Goal: Task Accomplishment & Management: Complete application form

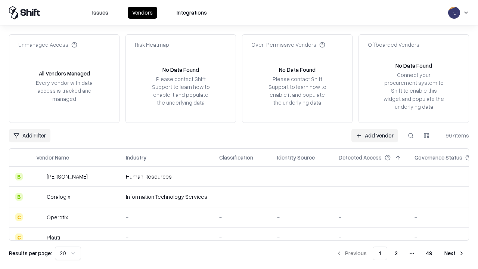
click at [374, 135] on link "Add Vendor" at bounding box center [374, 135] width 47 height 13
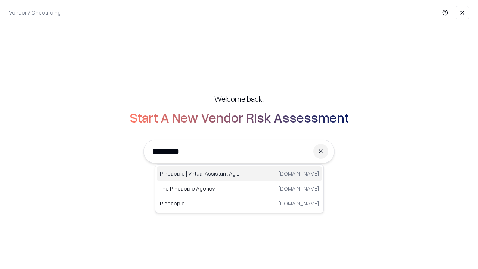
click at [239, 174] on div "Pineapple | Virtual Assistant Agency [DOMAIN_NAME]" at bounding box center [239, 173] width 165 height 15
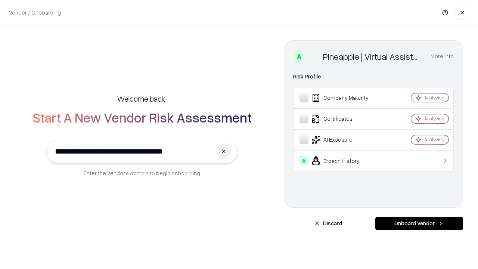
type input "**********"
click at [419, 223] on button "Onboard Vendor" at bounding box center [419, 223] width 88 height 13
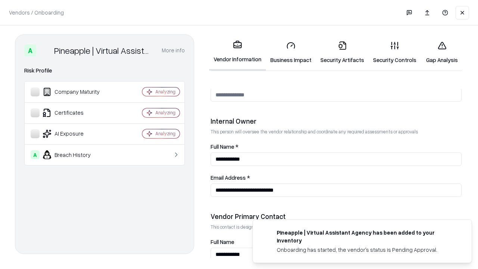
scroll to position [387, 0]
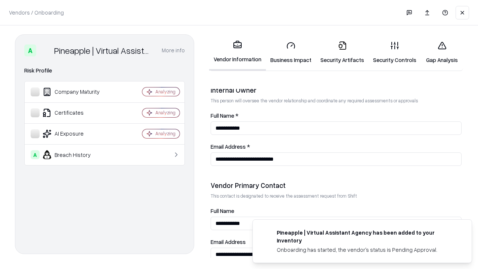
click at [291, 52] on link "Business Impact" at bounding box center [291, 52] width 50 height 35
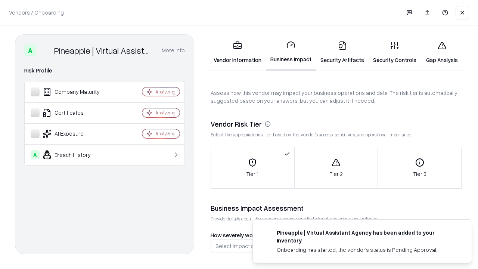
click at [342, 52] on link "Security Artifacts" at bounding box center [342, 52] width 53 height 35
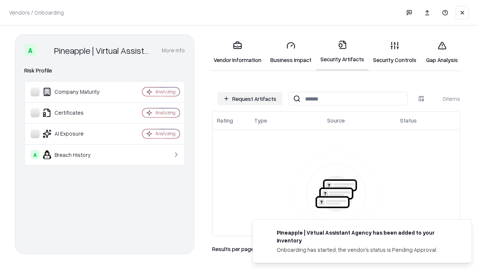
click at [250, 99] on button "Request Artifacts" at bounding box center [249, 98] width 65 height 13
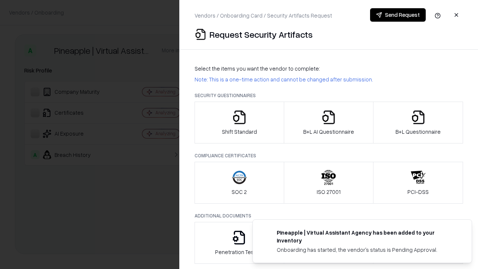
click at [239, 122] on icon "button" at bounding box center [239, 117] width 15 height 15
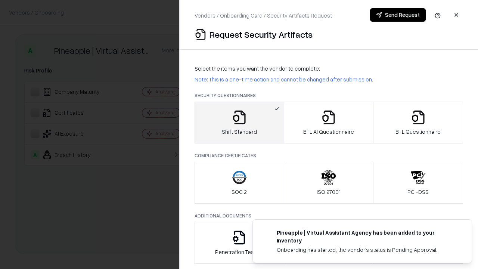
click at [398, 15] on button "Send Request" at bounding box center [398, 14] width 56 height 13
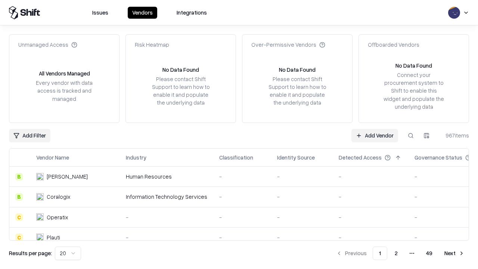
click at [411, 135] on button at bounding box center [410, 135] width 13 height 13
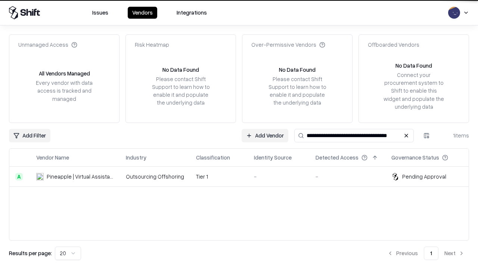
type input "**********"
click at [243, 176] on td "Tier 1" at bounding box center [219, 177] width 58 height 20
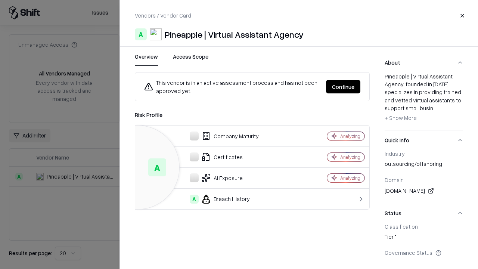
click at [343, 87] on button "Continue" at bounding box center [343, 86] width 34 height 13
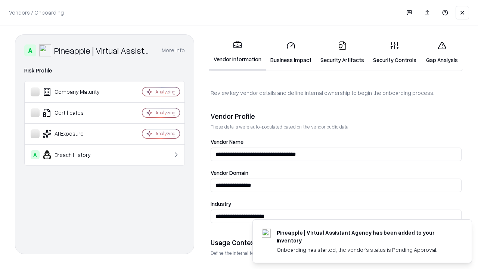
click at [342, 52] on link "Security Artifacts" at bounding box center [342, 52] width 53 height 35
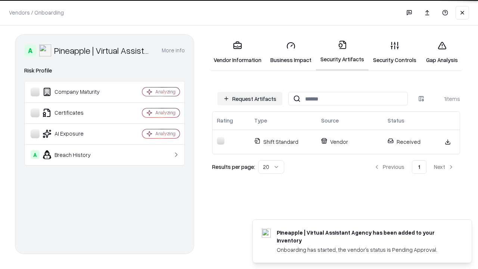
click at [395, 52] on link "Security Controls" at bounding box center [394, 52] width 52 height 35
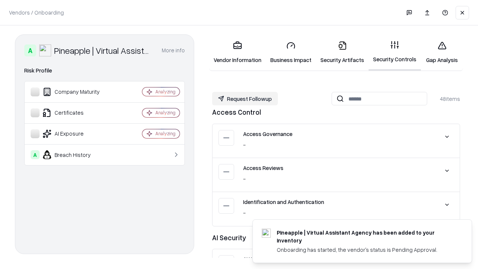
click at [245, 99] on button "Request Followup" at bounding box center [245, 98] width 66 height 13
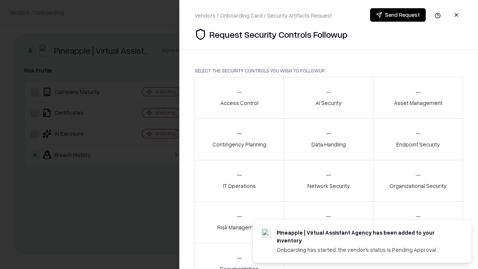
click at [239, 98] on div "Access Control" at bounding box center [239, 97] width 38 height 18
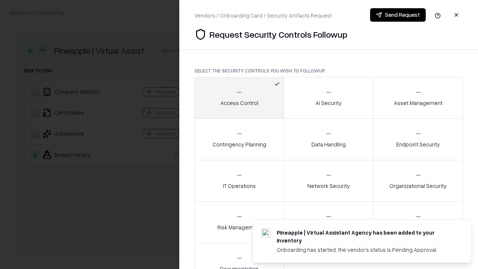
click at [398, 15] on button "Send Request" at bounding box center [398, 14] width 56 height 13
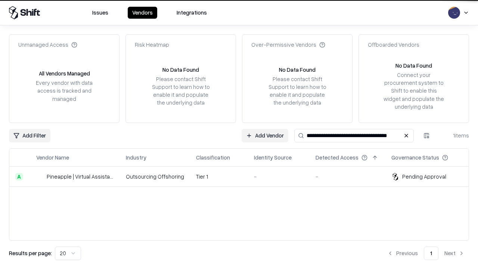
type input "**********"
click at [243, 176] on td "Tier 1" at bounding box center [219, 177] width 58 height 20
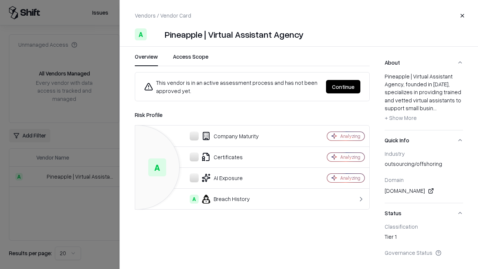
click at [343, 87] on button "Continue" at bounding box center [343, 86] width 34 height 13
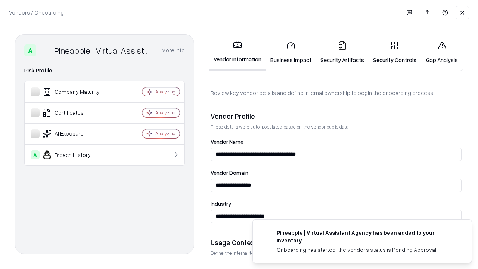
click at [442, 52] on link "Gap Analysis" at bounding box center [442, 52] width 42 height 35
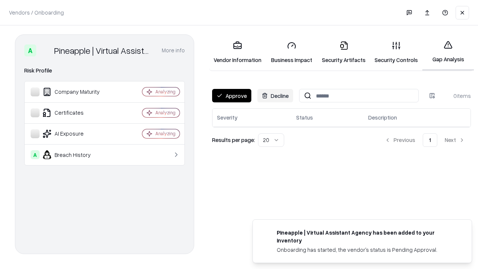
click at [231, 96] on button "Approve" at bounding box center [231, 95] width 39 height 13
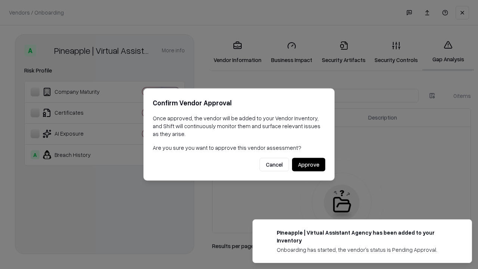
click at [308, 164] on button "Approve" at bounding box center [308, 164] width 33 height 13
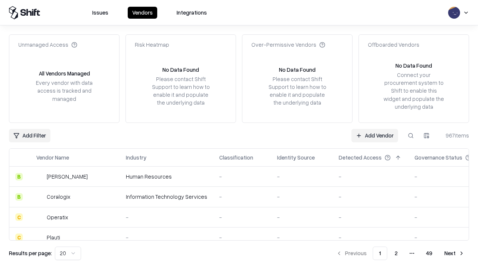
type input "**********"
click at [374, 135] on link "Add Vendor" at bounding box center [374, 135] width 47 height 13
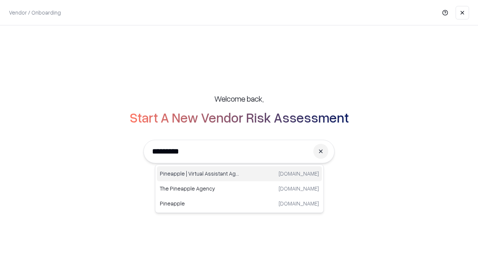
click at [239, 174] on div "Pineapple | Virtual Assistant Agency [DOMAIN_NAME]" at bounding box center [239, 173] width 165 height 15
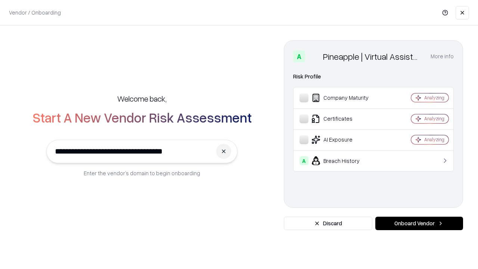
type input "**********"
click at [419, 223] on button "Onboard Vendor" at bounding box center [419, 223] width 88 height 13
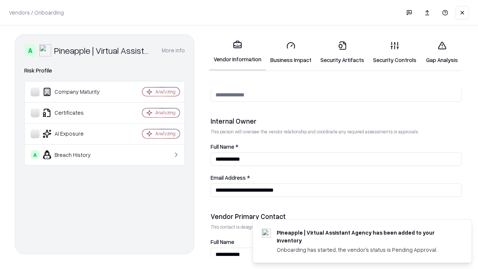
scroll to position [387, 0]
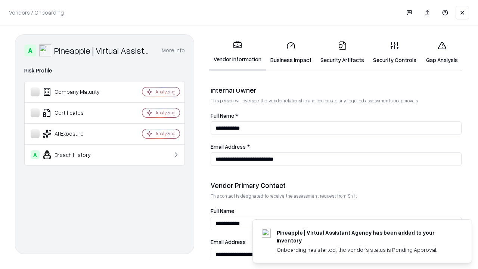
click at [442, 52] on link "Gap Analysis" at bounding box center [442, 52] width 42 height 35
